Goal: Navigation & Orientation: Find specific page/section

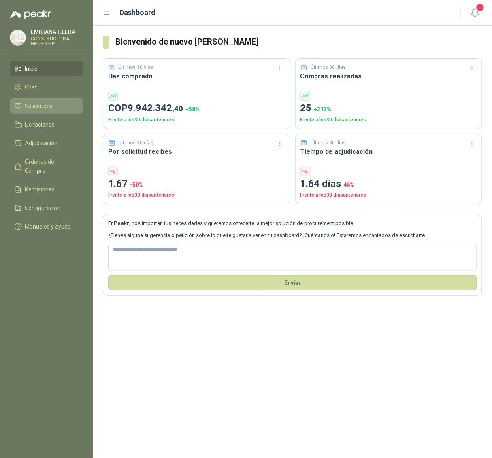
click at [52, 101] on link "Solicitudes" at bounding box center [47, 105] width 74 height 15
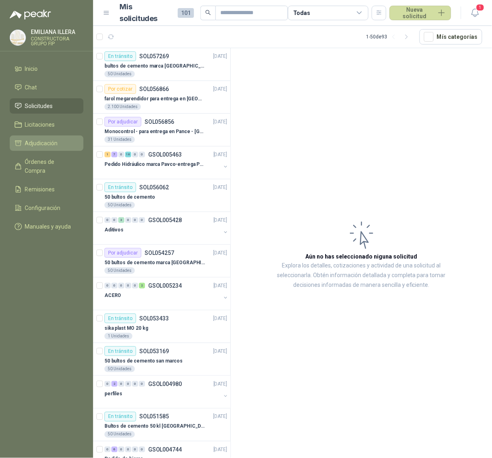
click at [43, 142] on span "Adjudicación" at bounding box center [41, 143] width 33 height 9
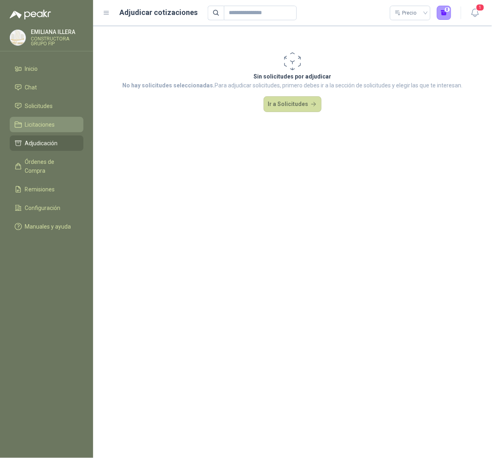
click at [40, 126] on span "Licitaciones" at bounding box center [40, 124] width 30 height 9
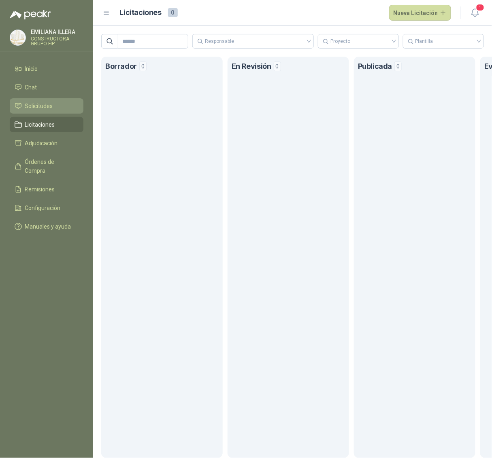
click at [39, 106] on span "Solicitudes" at bounding box center [39, 106] width 28 height 9
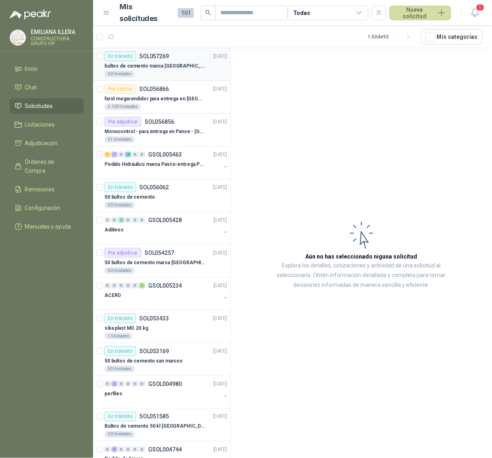
click at [159, 61] on div "bultos de cemento marca [GEOGRAPHIC_DATA][PERSON_NAME]- Entrega en [GEOGRAPHIC_…" at bounding box center [165, 66] width 123 height 10
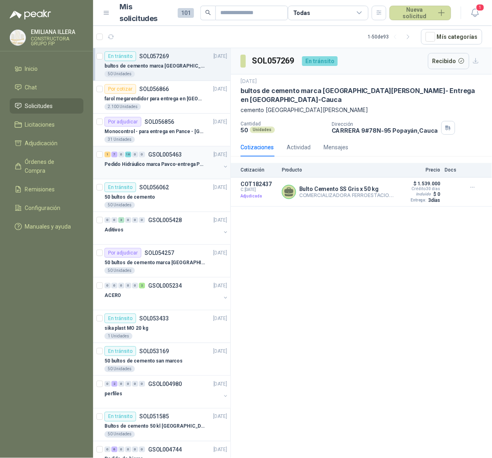
click at [160, 164] on p "Pedido Hidráulico marca Pavco-entrega Popayán" at bounding box center [154, 165] width 101 height 8
